Goal: Complete application form: Complete application form

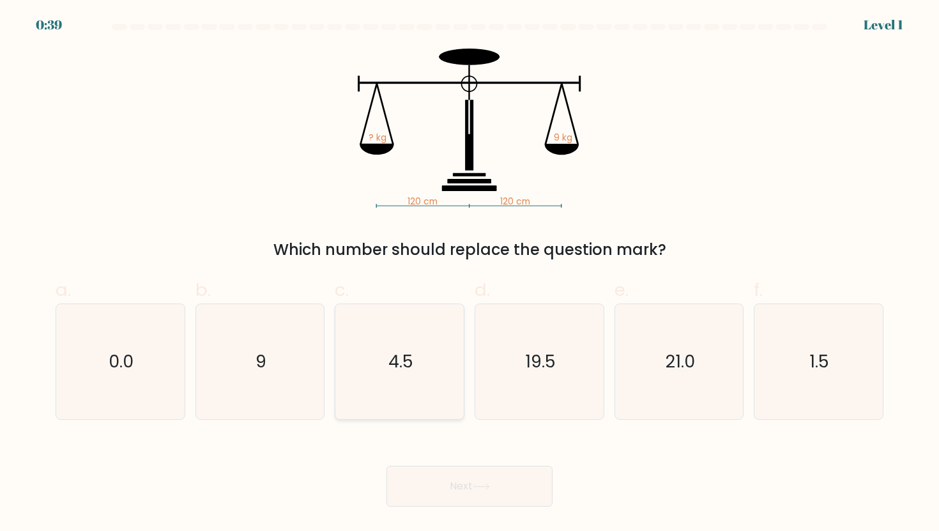
click at [396, 367] on text "4.5" at bounding box center [400, 361] width 25 height 24
click at [469, 274] on input "c. 4.5" at bounding box center [469, 270] width 1 height 8
radio input "true"
click at [547, 342] on icon "19.5" at bounding box center [538, 361] width 115 height 115
click at [470, 274] on input "d. 19.5" at bounding box center [469, 270] width 1 height 8
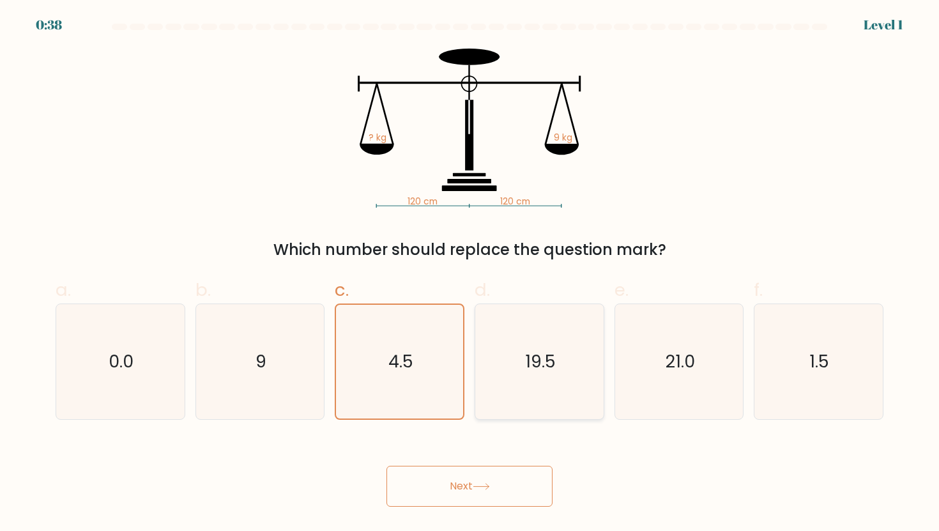
radio input "true"
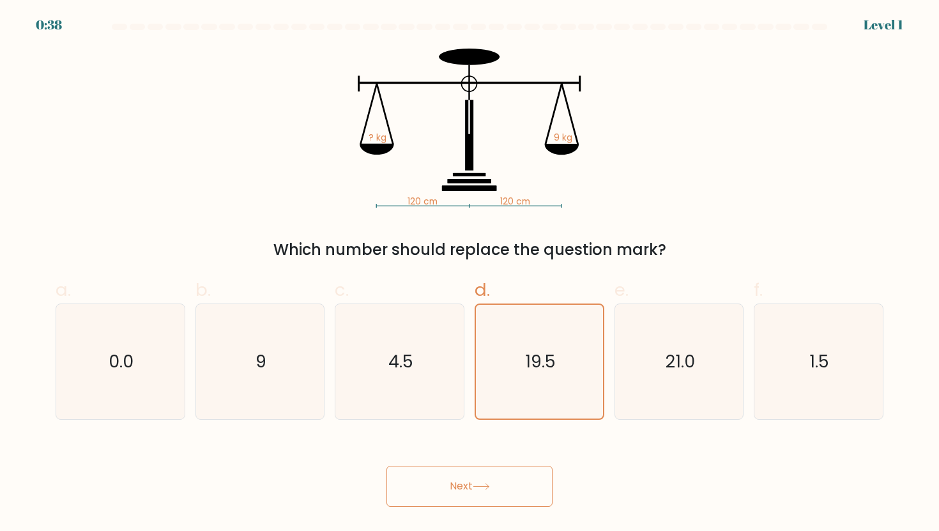
click at [459, 489] on button "Next" at bounding box center [469, 485] width 166 height 41
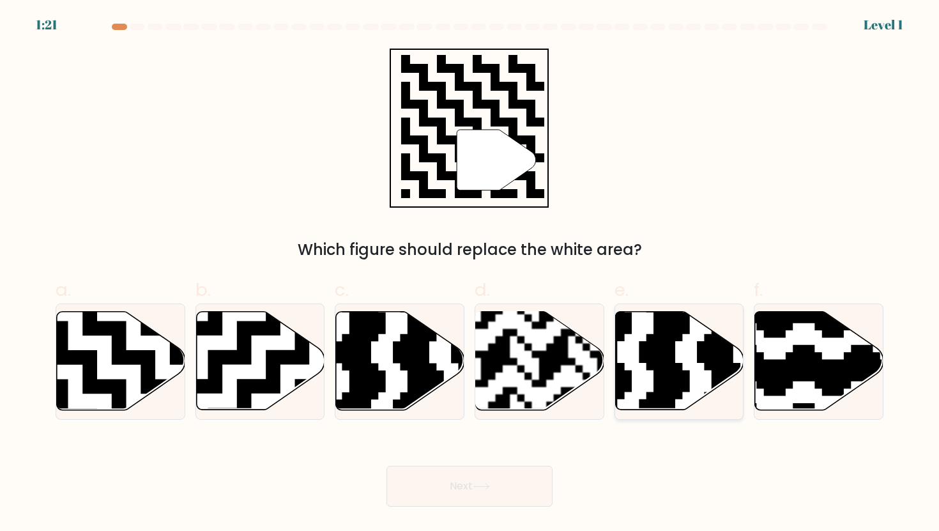
click at [663, 349] on icon at bounding box center [718, 414] width 232 height 232
click at [470, 274] on input "e." at bounding box center [469, 270] width 1 height 8
radio input "true"
click at [452, 494] on button "Next" at bounding box center [469, 485] width 166 height 41
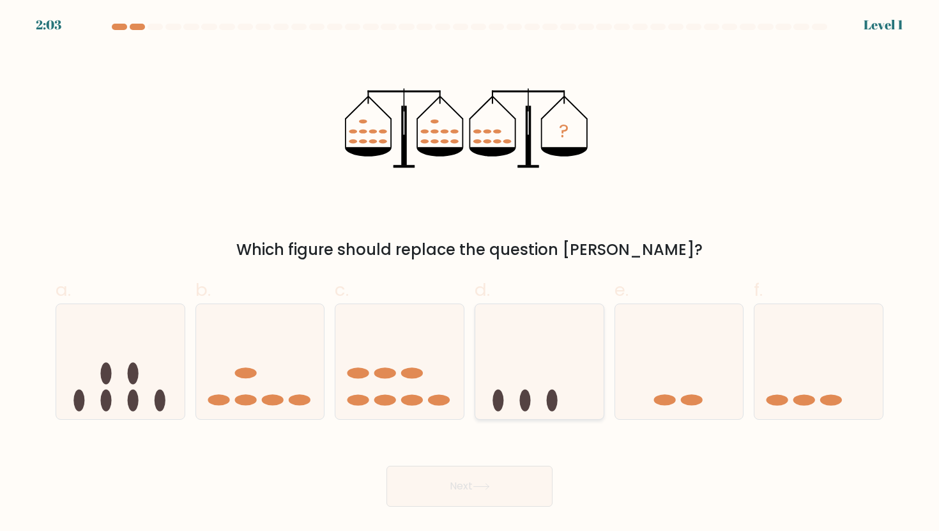
click at [548, 371] on icon at bounding box center [539, 361] width 128 height 106
click at [470, 274] on input "d." at bounding box center [469, 270] width 1 height 8
radio input "true"
click at [481, 487] on icon at bounding box center [480, 486] width 17 height 7
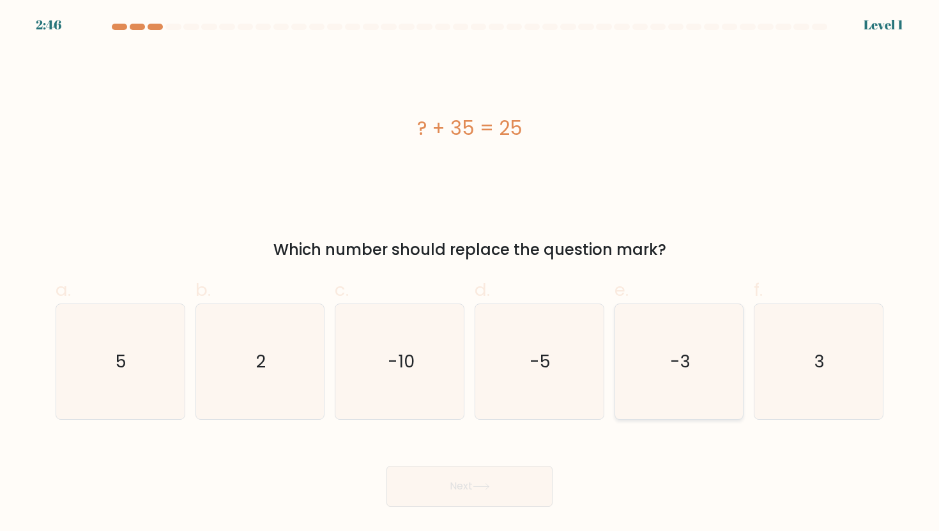
click at [689, 360] on text "-3" at bounding box center [680, 361] width 20 height 24
click at [470, 274] on input "e. -3" at bounding box center [469, 270] width 1 height 8
radio input "true"
click at [533, 485] on button "Next" at bounding box center [469, 485] width 166 height 41
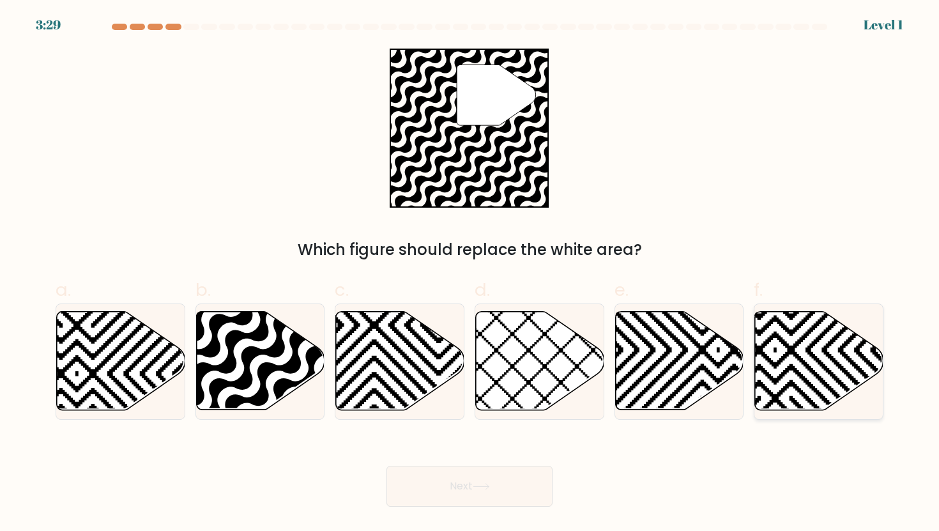
click at [820, 359] on icon at bounding box center [819, 361] width 128 height 98
click at [470, 274] on input "f." at bounding box center [469, 270] width 1 height 8
radio input "true"
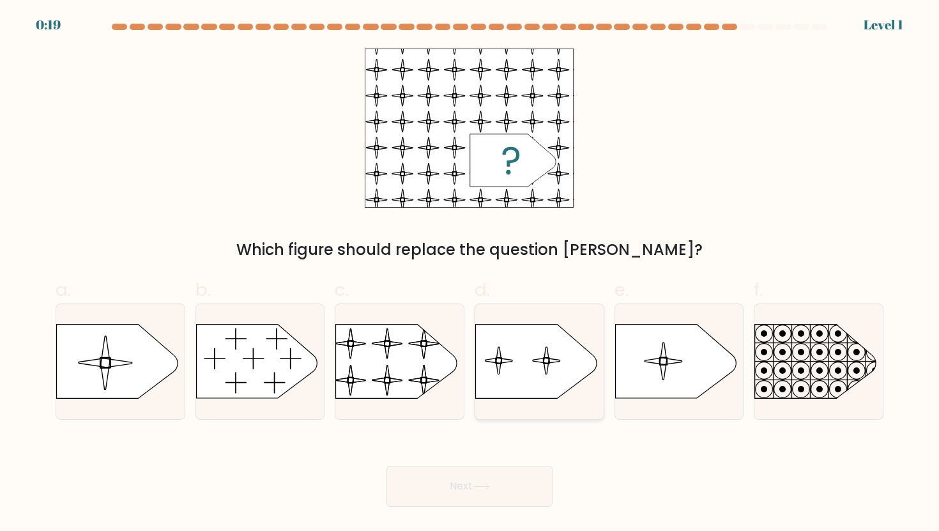
click at [555, 384] on icon at bounding box center [536, 361] width 121 height 74
click at [470, 274] on input "d." at bounding box center [469, 270] width 1 height 8
radio input "true"
click at [654, 361] on icon at bounding box center [675, 361] width 121 height 74
click at [470, 274] on input "e." at bounding box center [469, 270] width 1 height 8
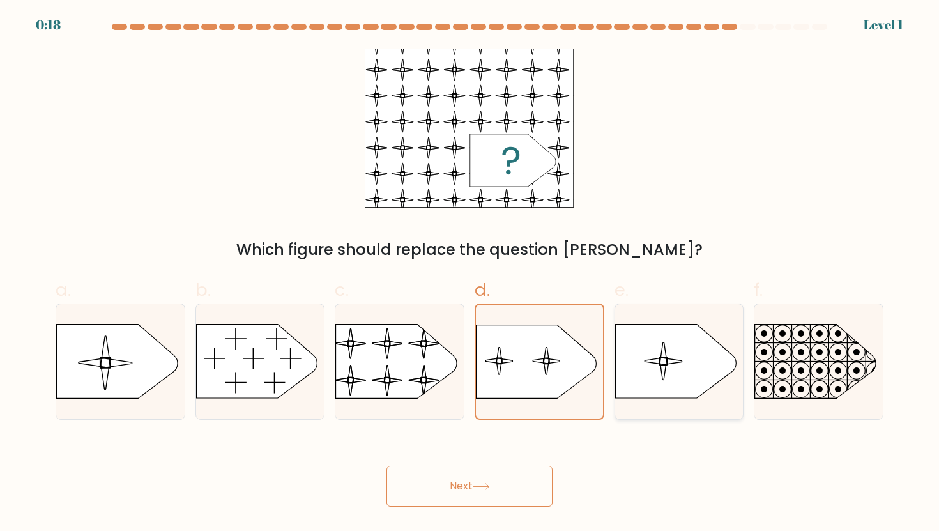
radio input "true"
